Goal: Communication & Community: Connect with others

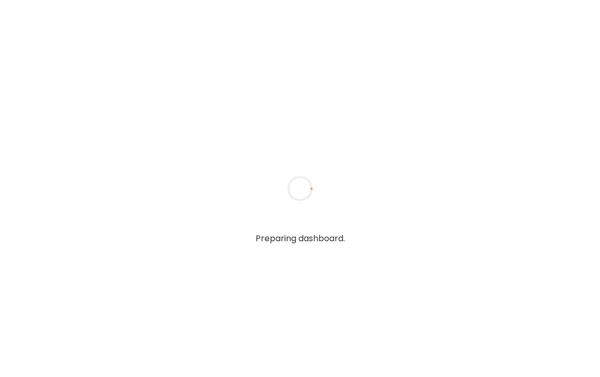
type textarea "**********"
type input "*****"
type input "**********"
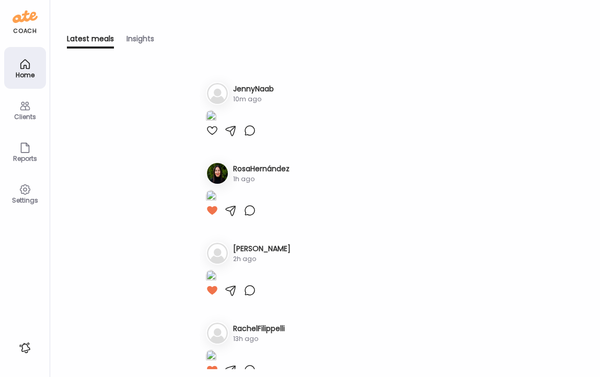
type input "**********"
click at [21, 110] on icon at bounding box center [25, 106] width 13 height 13
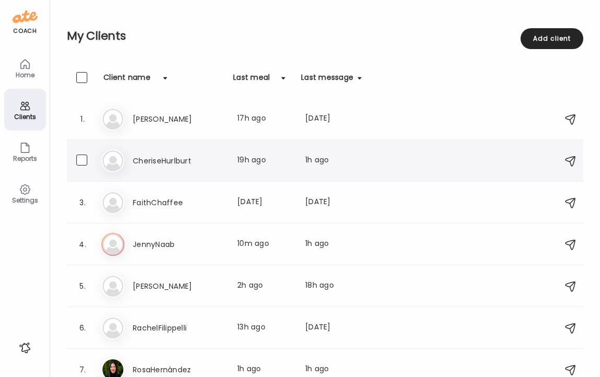
click at [160, 160] on h3 "CheriseHurlburt" at bounding box center [179, 161] width 92 height 13
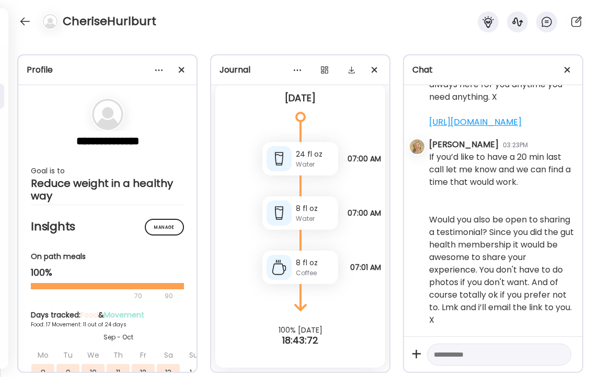
scroll to position [55889, 0]
click at [466, 356] on textarea at bounding box center [490, 354] width 112 height 13
type textarea "**********"
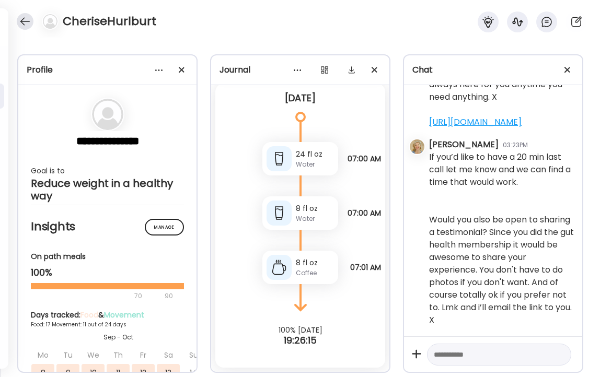
click at [24, 20] on div at bounding box center [25, 21] width 17 height 17
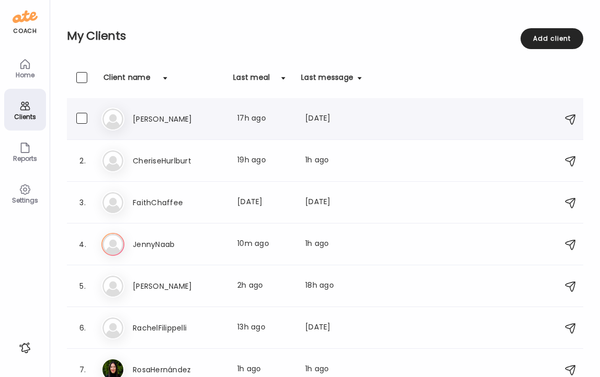
click at [144, 118] on h3 "[PERSON_NAME]" at bounding box center [179, 119] width 92 height 13
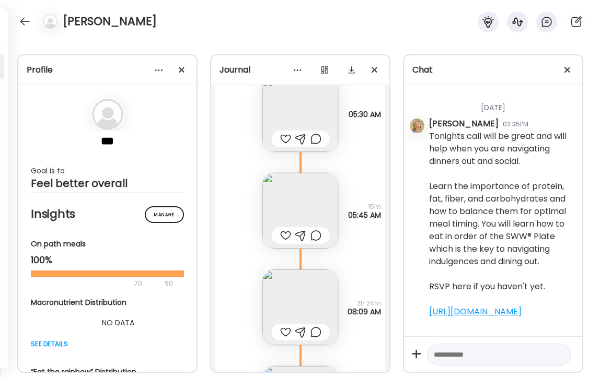
scroll to position [6096, 0]
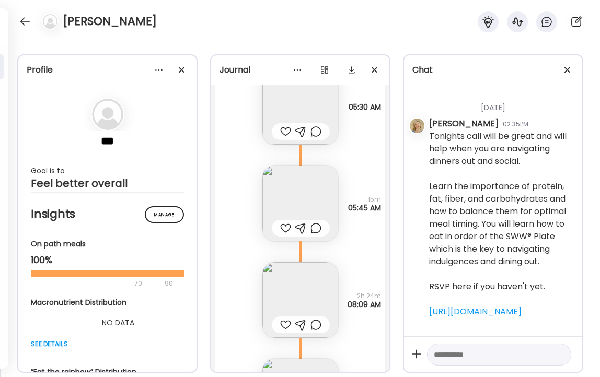
click at [285, 225] on div at bounding box center [285, 228] width 11 height 13
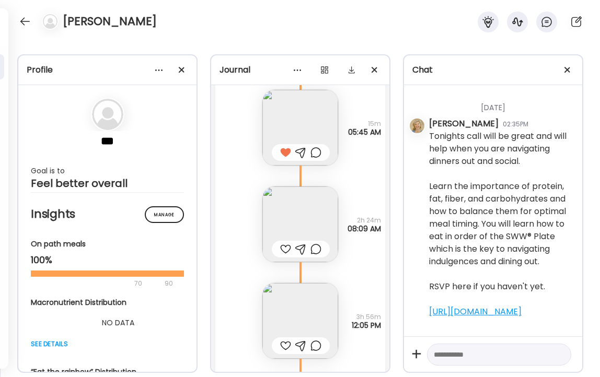
scroll to position [6184, 0]
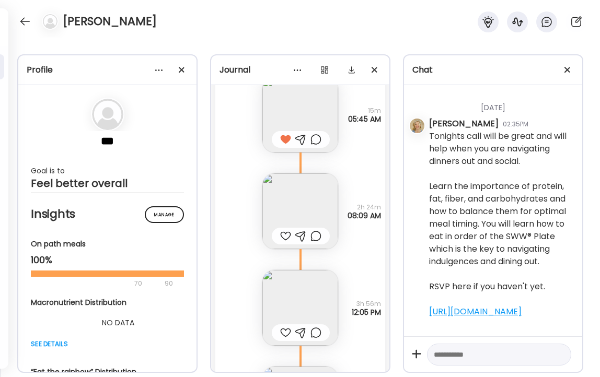
click at [295, 216] on img at bounding box center [300, 211] width 76 height 76
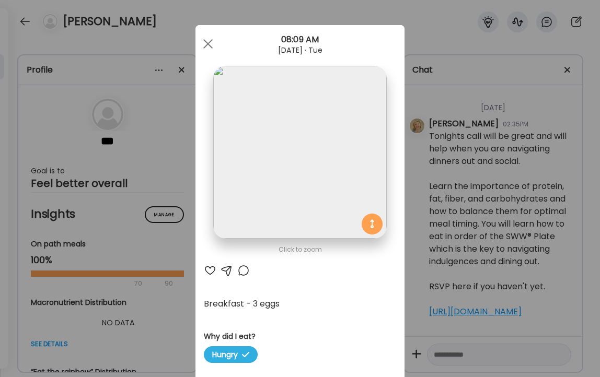
click at [207, 271] on div at bounding box center [210, 270] width 13 height 13
click at [208, 41] on div at bounding box center [207, 43] width 21 height 21
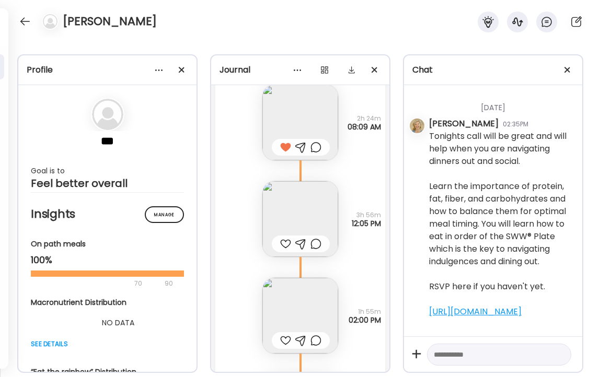
scroll to position [6275, 0]
click at [299, 221] on img at bounding box center [300, 218] width 76 height 76
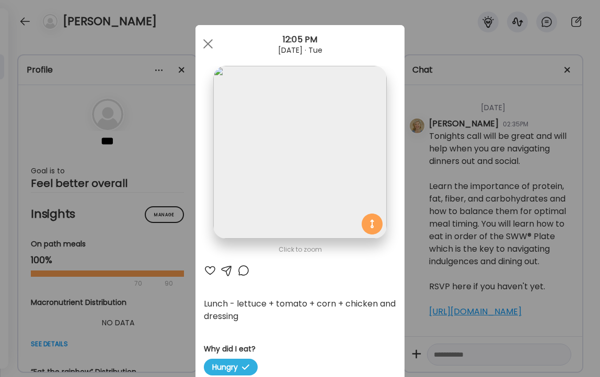
click at [210, 273] on div at bounding box center [210, 270] width 13 height 13
click at [208, 43] on span at bounding box center [207, 43] width 9 height 9
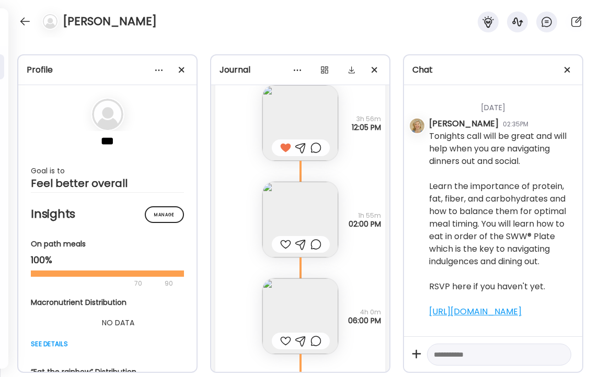
scroll to position [6373, 0]
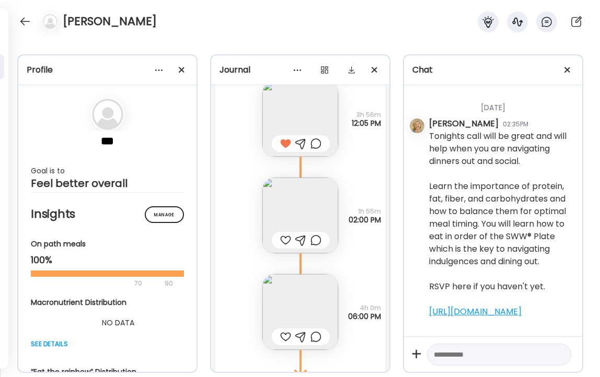
click at [284, 239] on div at bounding box center [285, 240] width 11 height 13
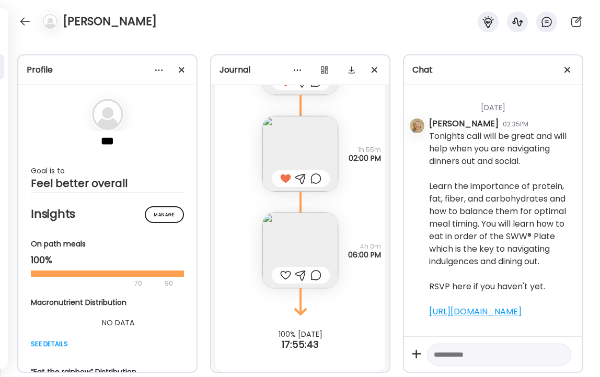
scroll to position [6439, 0]
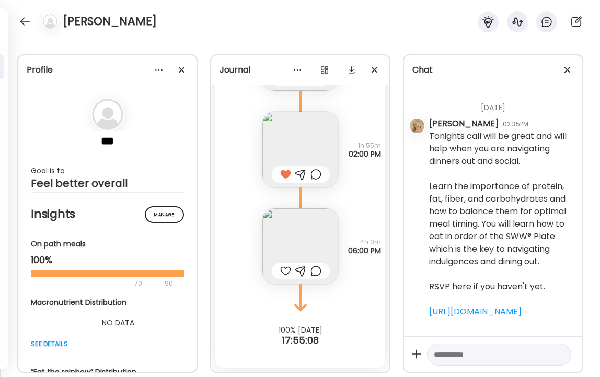
click at [284, 272] on div at bounding box center [285, 271] width 11 height 13
click at [482, 361] on div at bounding box center [499, 355] width 144 height 22
click at [483, 353] on textarea at bounding box center [490, 354] width 112 height 13
type textarea "**********"
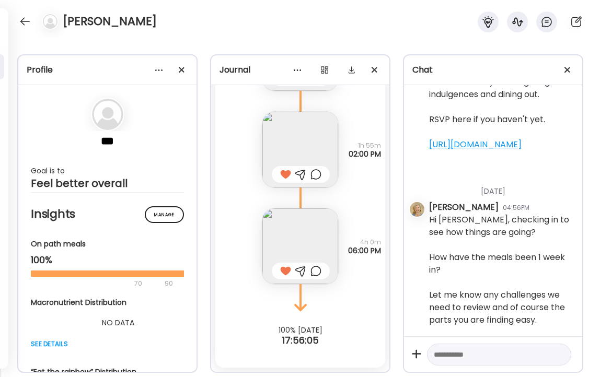
scroll to position [3001, 0]
click at [26, 21] on div at bounding box center [25, 21] width 17 height 17
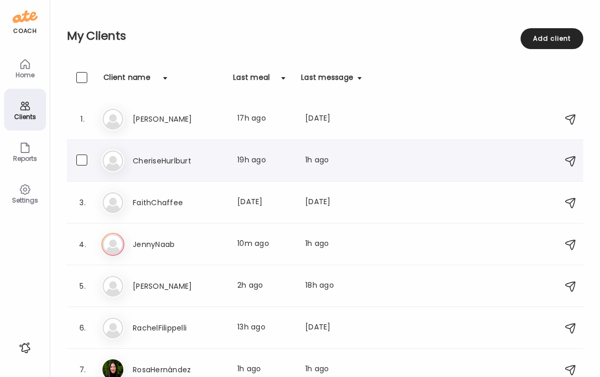
click at [160, 157] on h3 "CheriseHurlburt" at bounding box center [179, 161] width 92 height 13
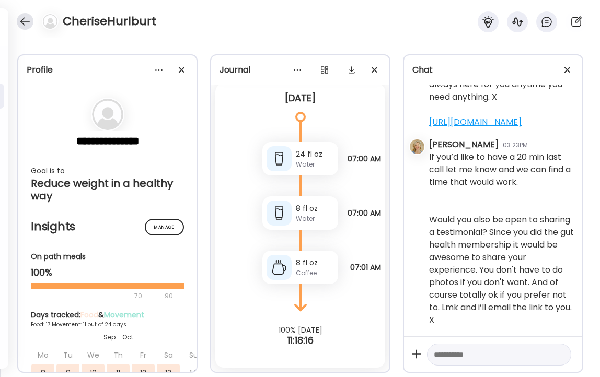
scroll to position [55889, 0]
click at [24, 24] on div at bounding box center [25, 21] width 17 height 17
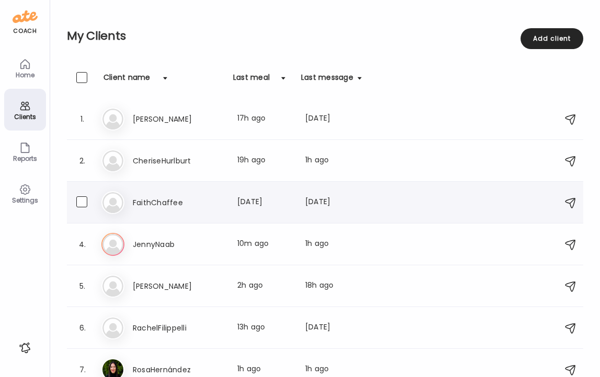
click at [155, 199] on h3 "FaithChaffee" at bounding box center [179, 202] width 92 height 13
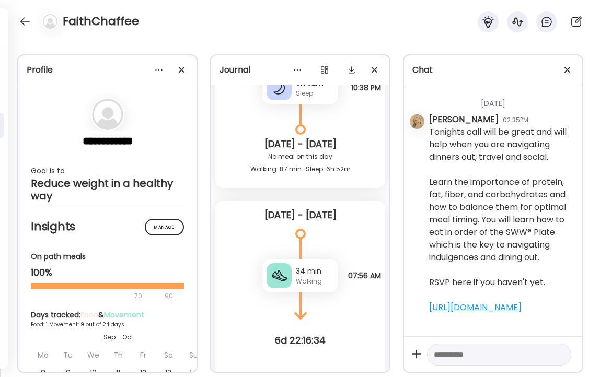
scroll to position [1469, 0]
click at [474, 357] on textarea at bounding box center [490, 354] width 112 height 13
type textarea "**********"
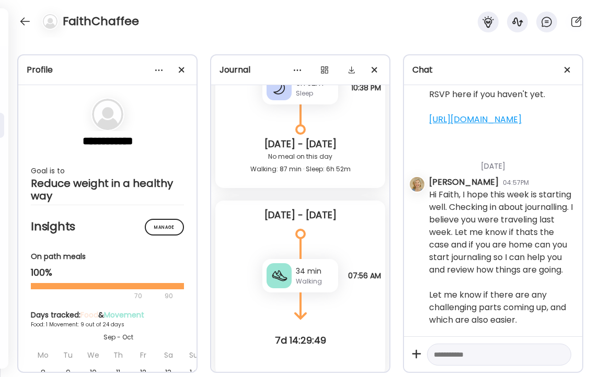
scroll to position [1730, 0]
click at [26, 20] on div at bounding box center [25, 21] width 17 height 17
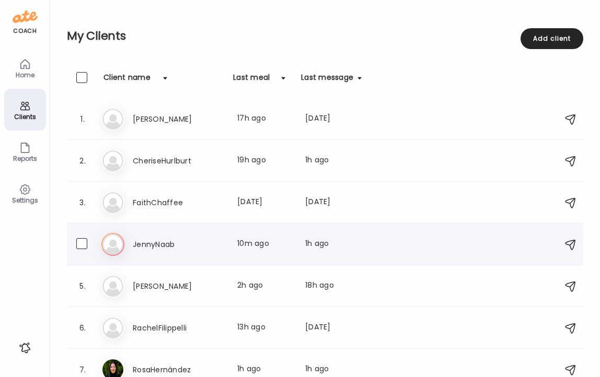
click at [168, 240] on h3 "JennyNaab" at bounding box center [179, 244] width 92 height 13
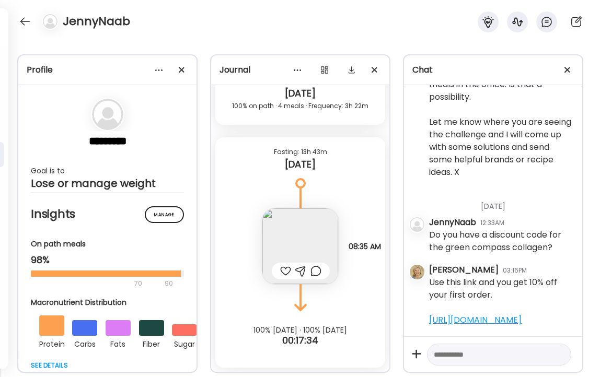
scroll to position [3664, 0]
click at [471, 314] on link "[URL][DOMAIN_NAME]" at bounding box center [475, 320] width 92 height 12
